Goal: Use online tool/utility: Use online tool/utility

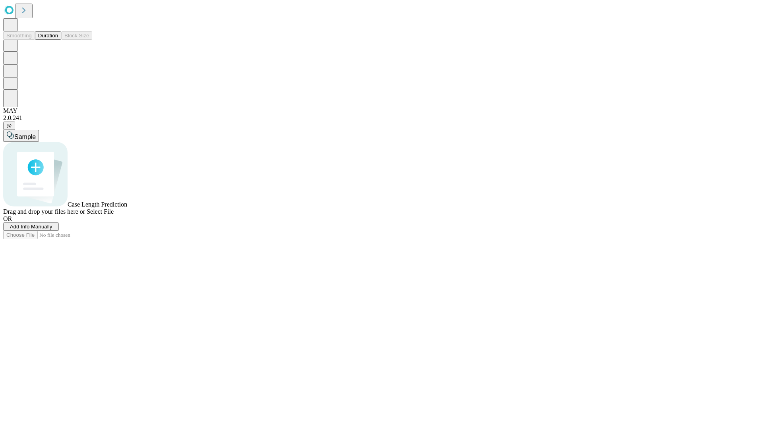
click at [58, 40] on button "Duration" at bounding box center [48, 35] width 26 height 8
click at [114, 215] on span "Select File" at bounding box center [100, 211] width 27 height 7
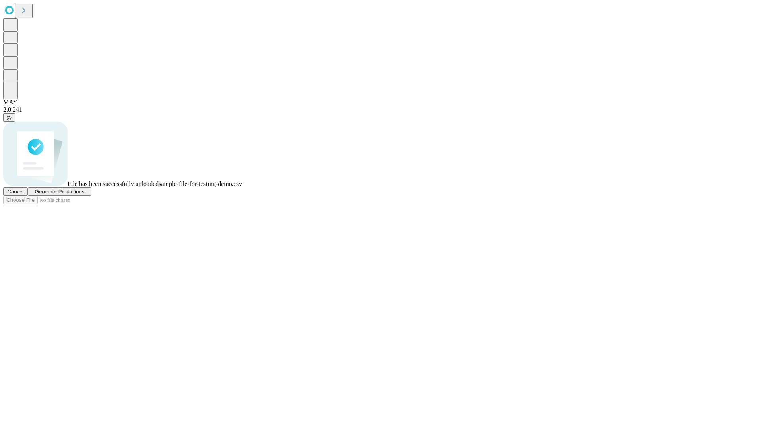
click at [84, 195] on span "Generate Predictions" at bounding box center [60, 192] width 50 height 6
